Goal: Browse casually

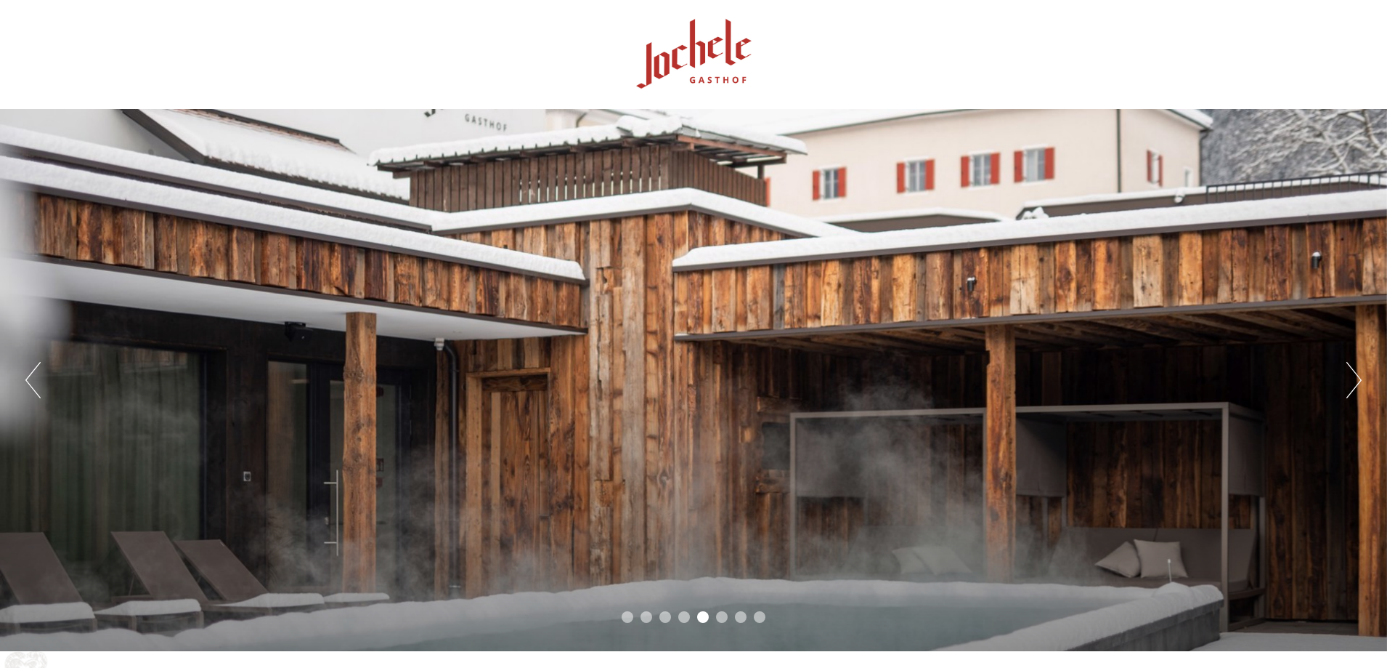
click at [1348, 362] on button "Next" at bounding box center [1354, 380] width 15 height 36
click at [1347, 373] on button "Next" at bounding box center [1354, 380] width 15 height 36
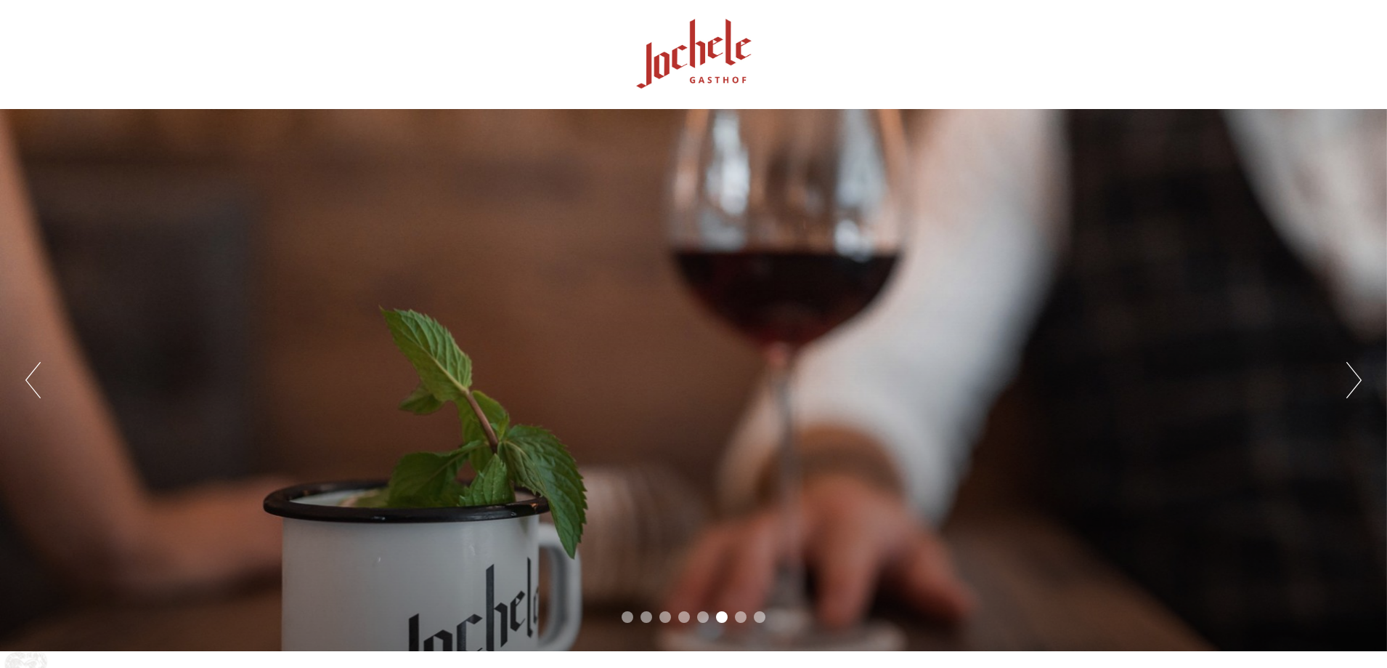
click at [1347, 373] on button "Next" at bounding box center [1354, 380] width 15 height 36
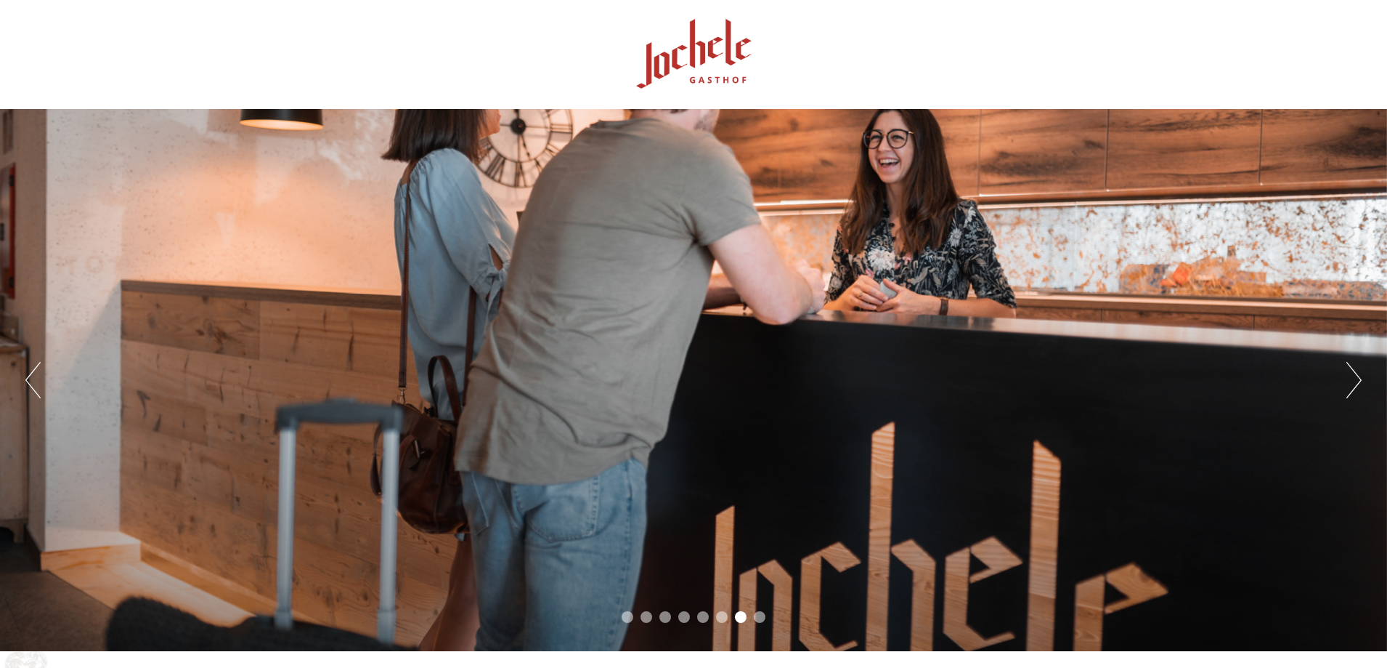
click at [1347, 373] on button "Next" at bounding box center [1354, 380] width 15 height 36
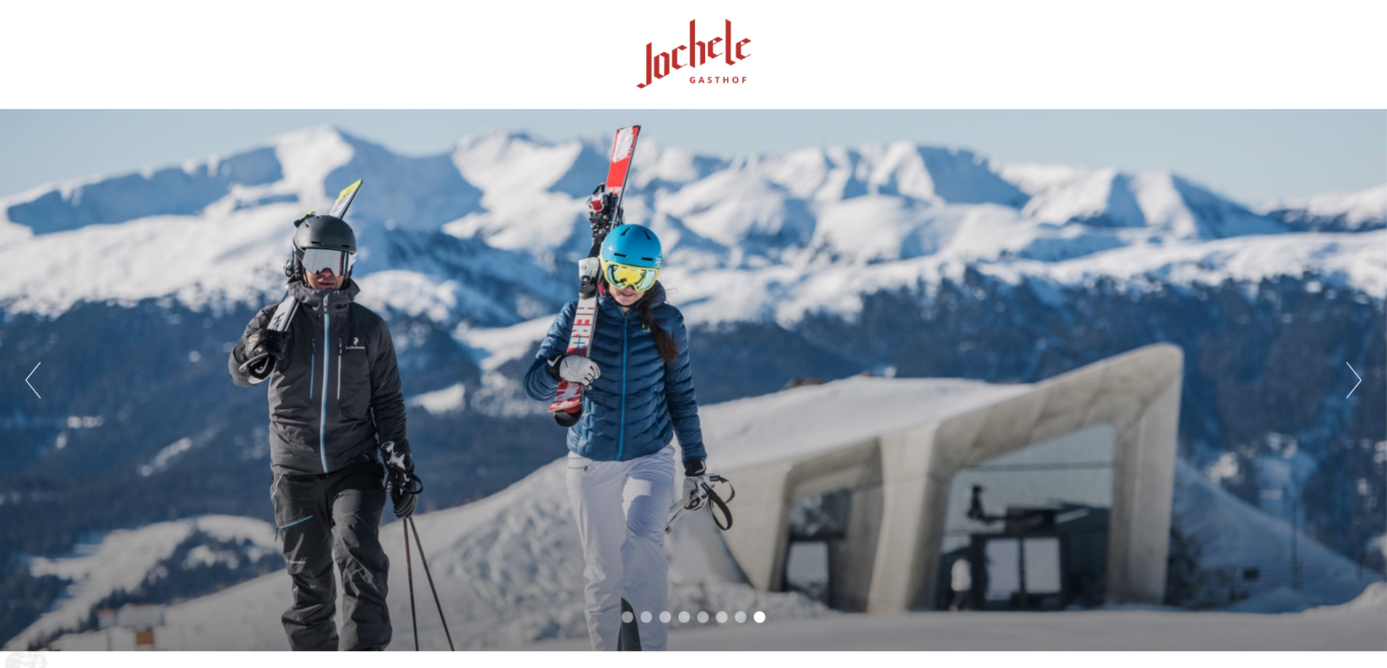
click at [1354, 373] on button "Next" at bounding box center [1354, 380] width 15 height 36
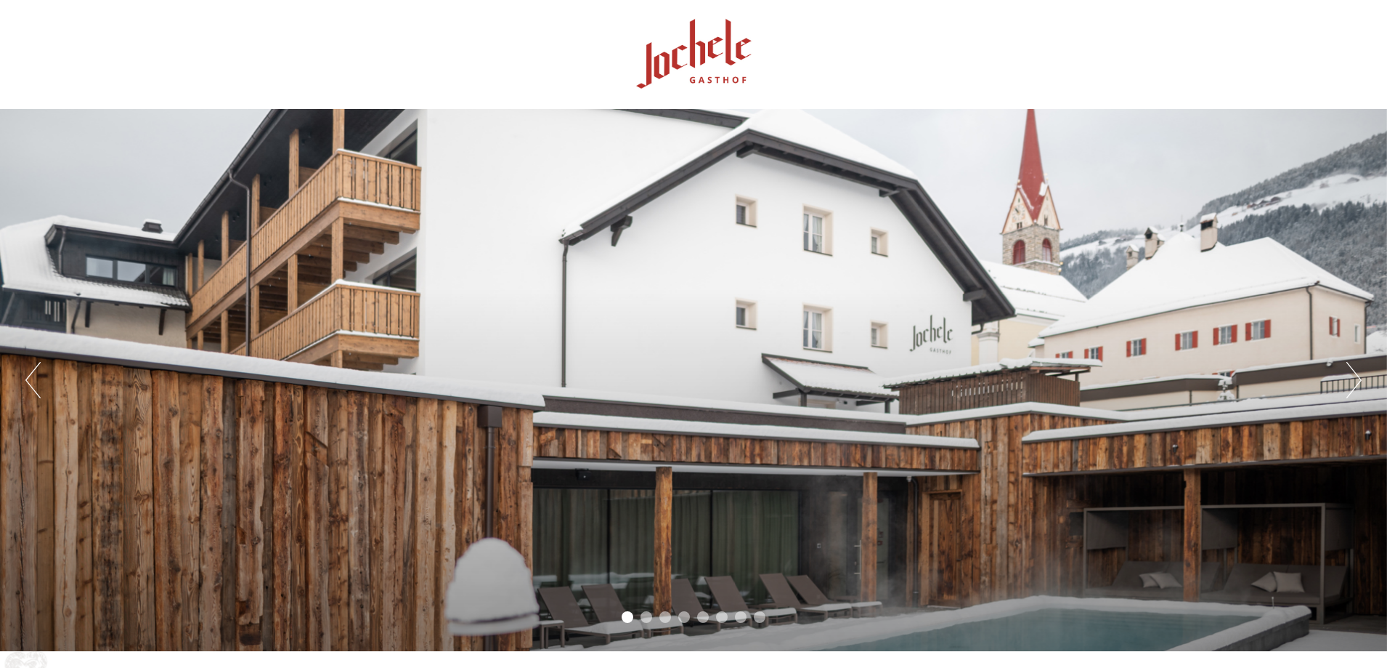
click at [1354, 373] on button "Next" at bounding box center [1354, 380] width 15 height 36
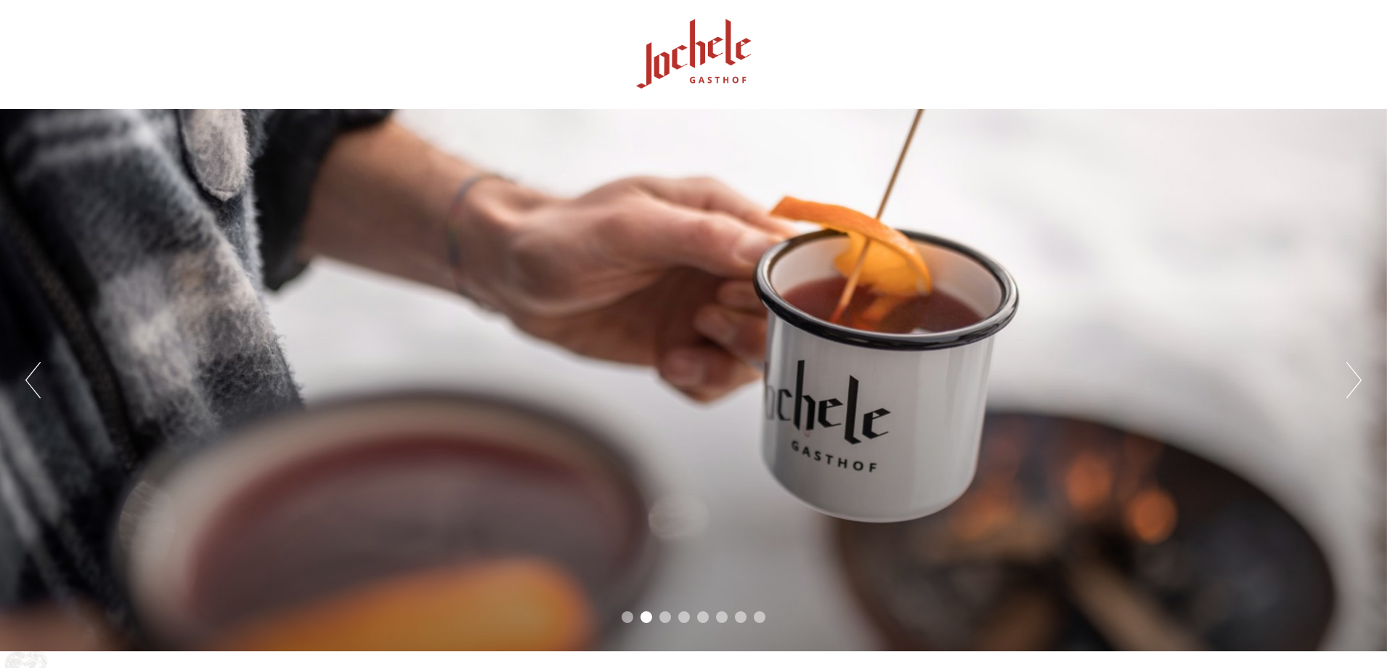
click at [1354, 373] on button "Next" at bounding box center [1354, 380] width 15 height 36
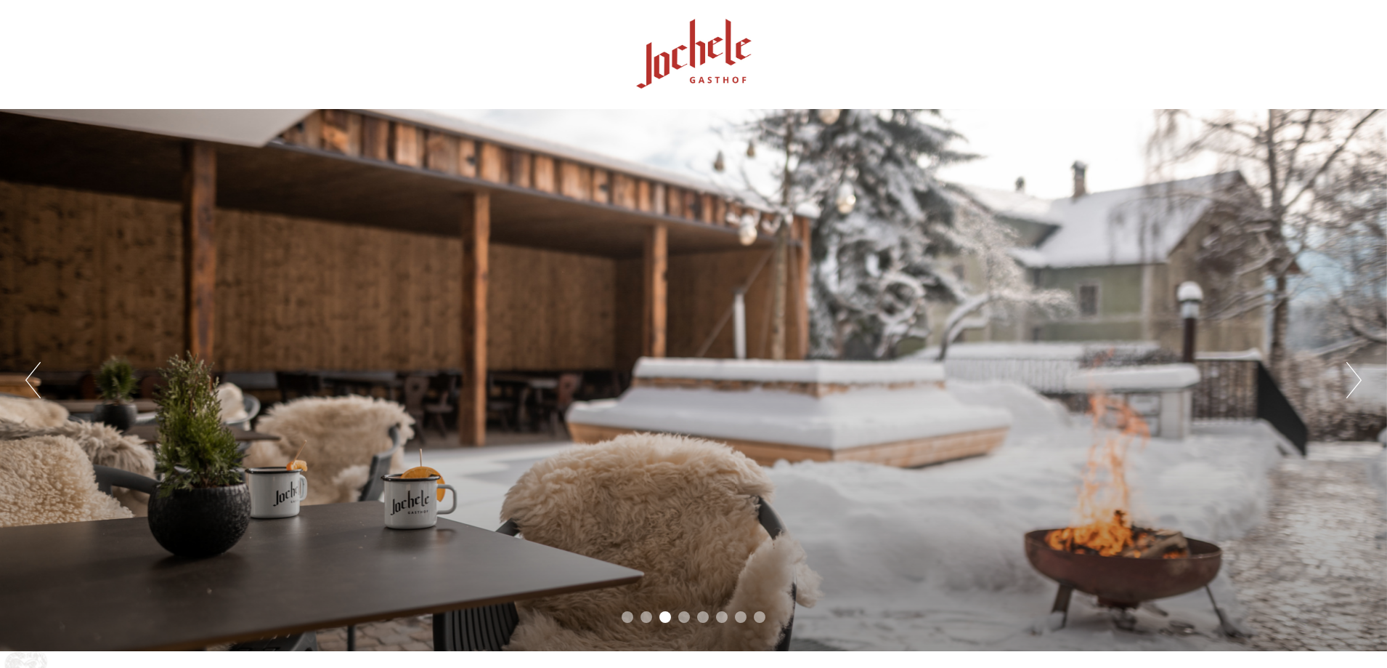
click at [1354, 373] on button "Next" at bounding box center [1354, 380] width 15 height 36
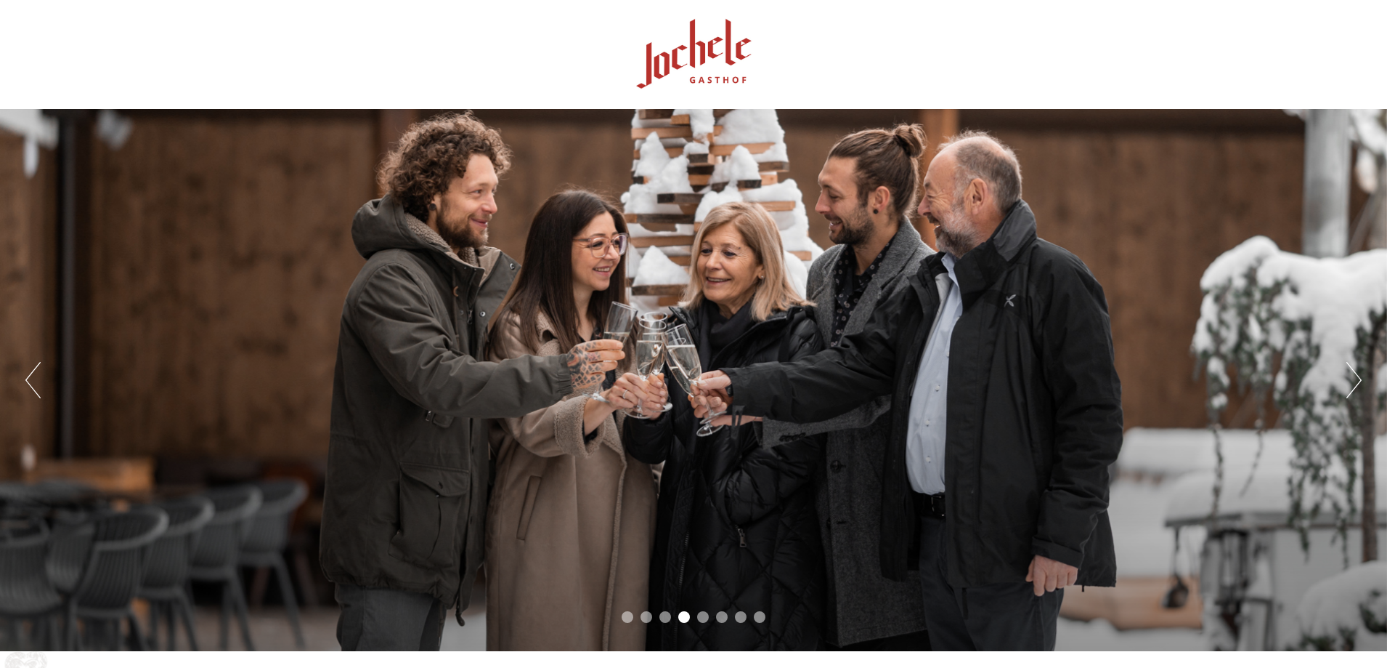
click at [1354, 373] on button "Next" at bounding box center [1354, 380] width 15 height 36
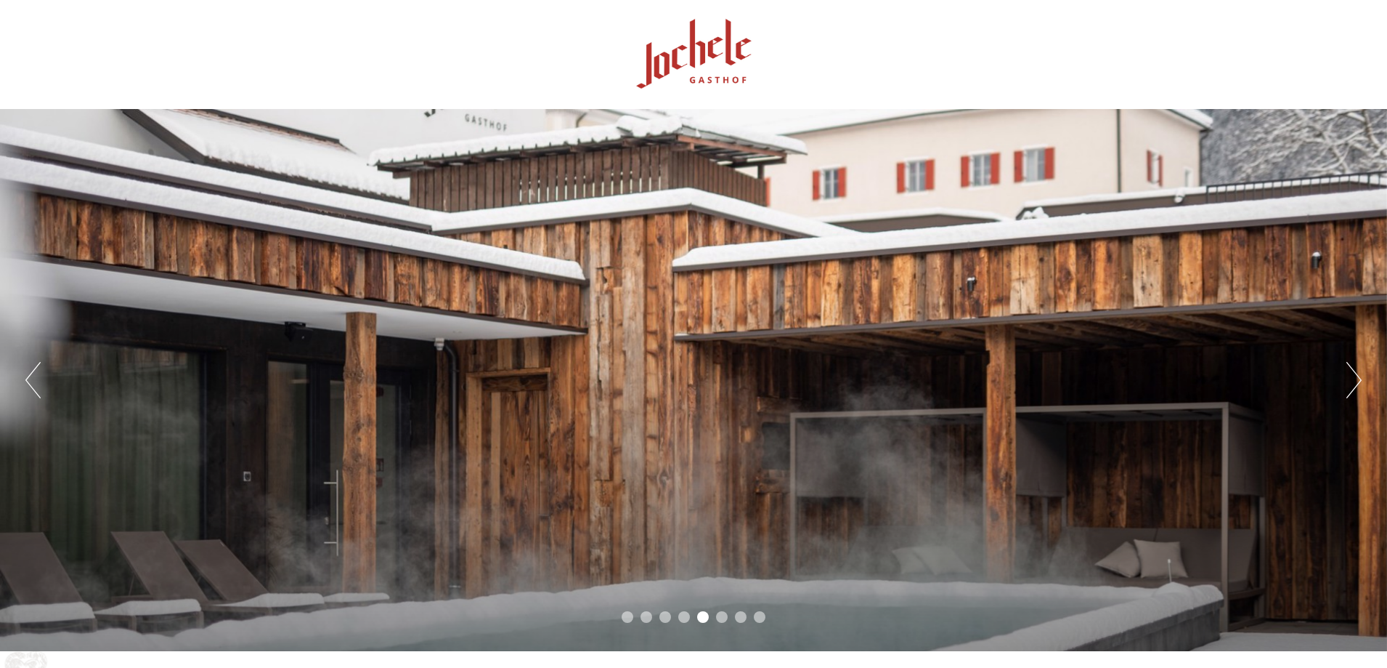
click at [1354, 373] on button "Next" at bounding box center [1354, 380] width 15 height 36
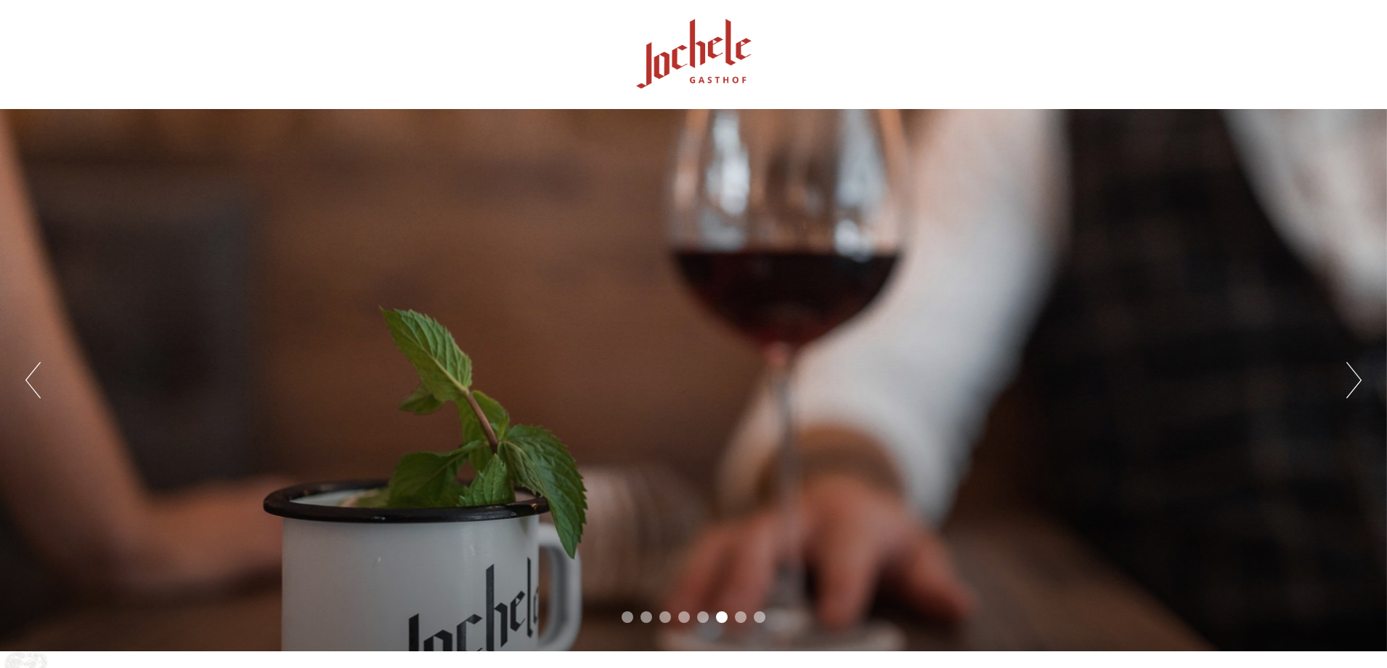
click at [1354, 373] on button "Next" at bounding box center [1354, 380] width 15 height 36
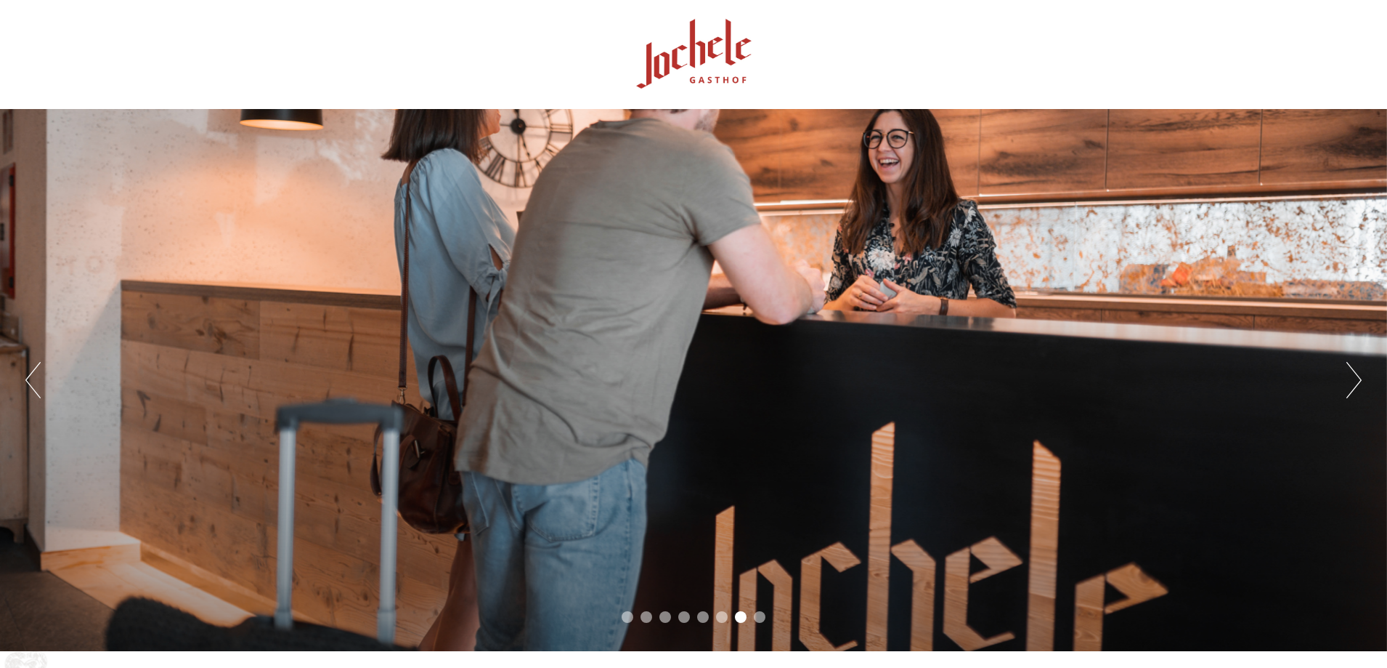
click at [1354, 373] on button "Next" at bounding box center [1354, 380] width 15 height 36
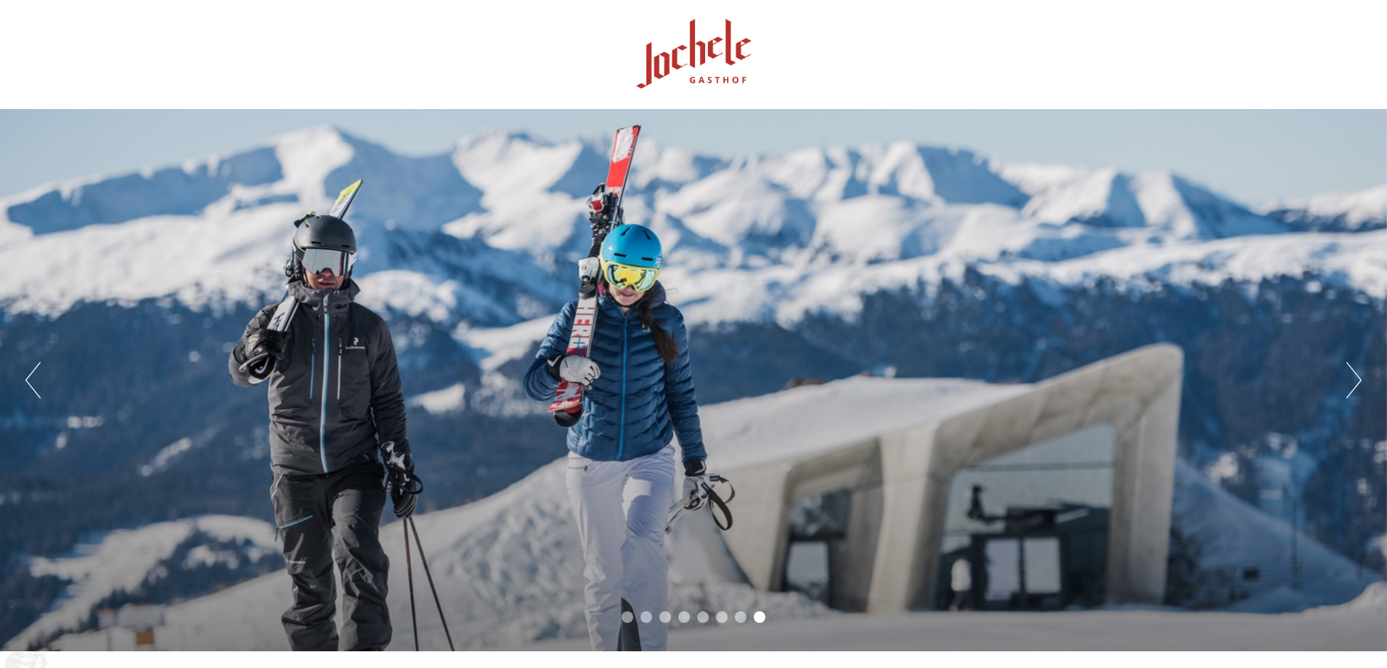
click at [1354, 373] on button "Next" at bounding box center [1354, 380] width 15 height 36
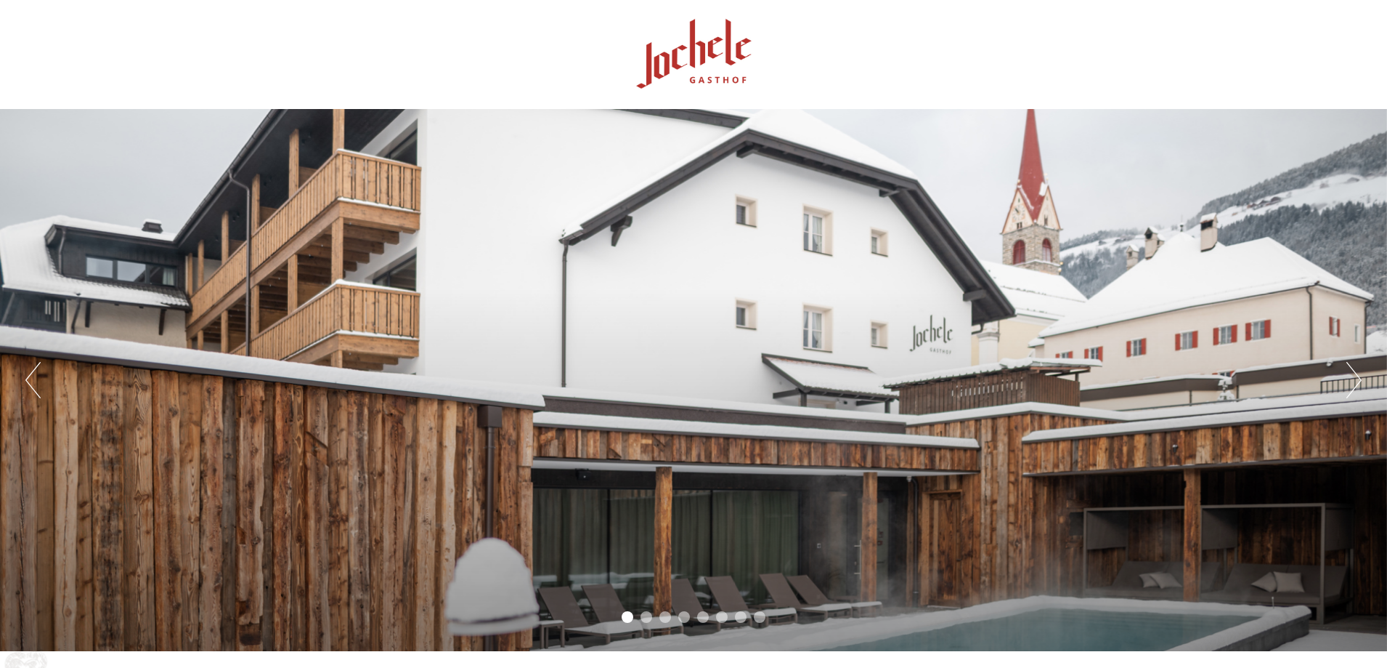
click at [1354, 373] on button "Next" at bounding box center [1354, 380] width 15 height 36
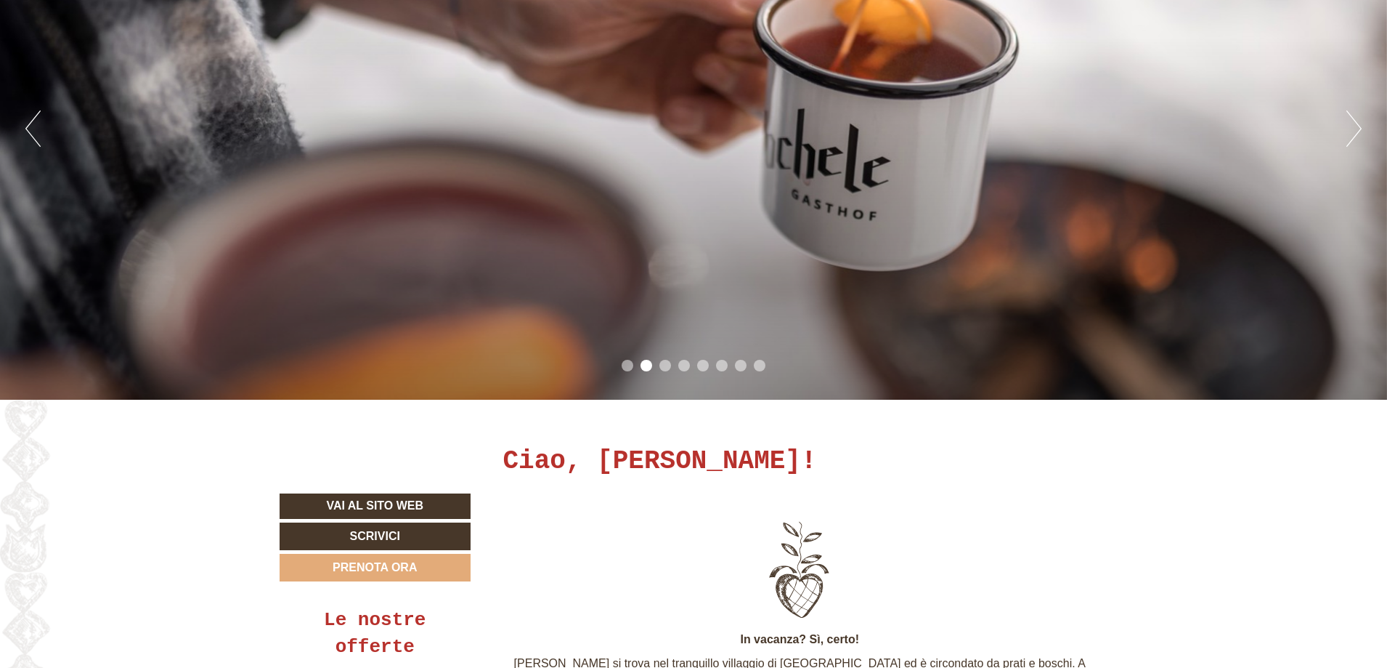
scroll to position [145, 0]
